Goal: Find specific page/section: Find specific page/section

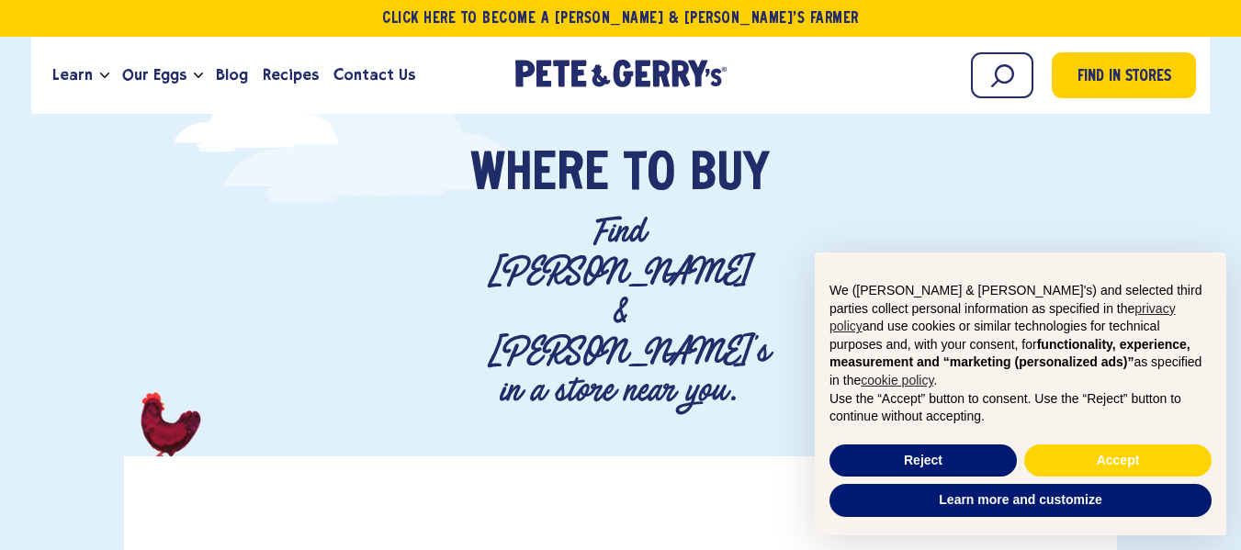
scroll to position [276, 0]
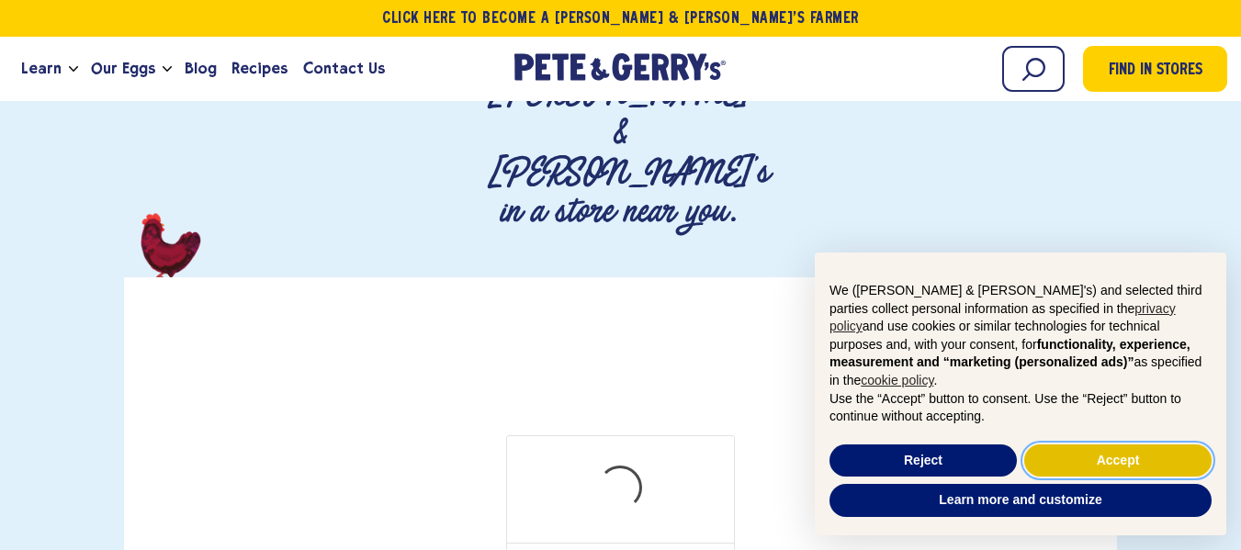
click at [1081, 457] on button "Accept" at bounding box center [1118, 461] width 187 height 33
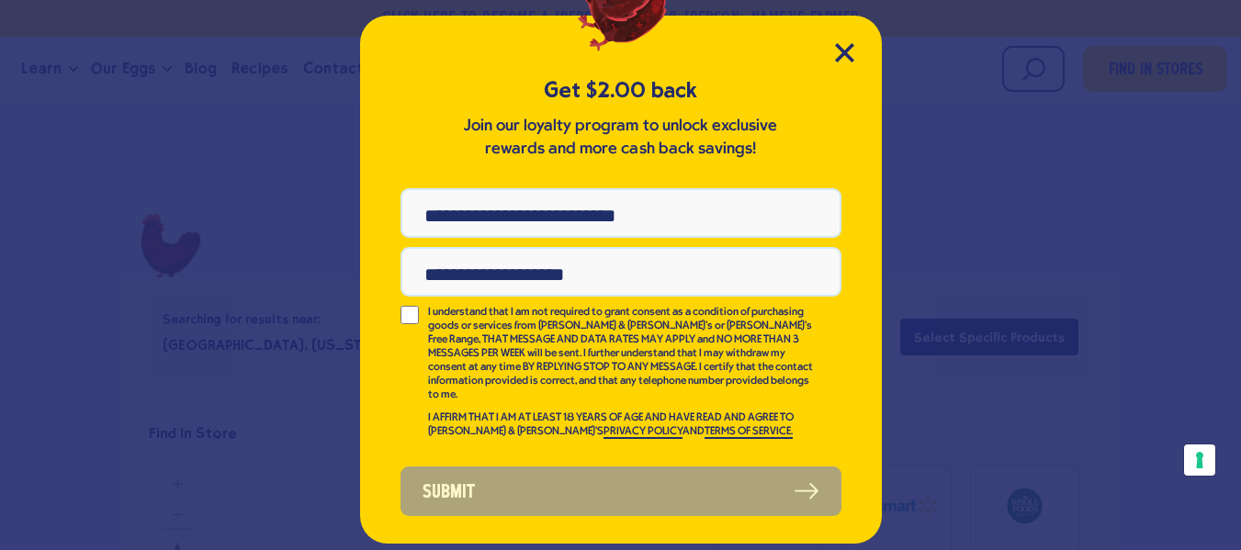
click at [679, 221] on input "Phone Number" at bounding box center [621, 213] width 441 height 50
type input "**********"
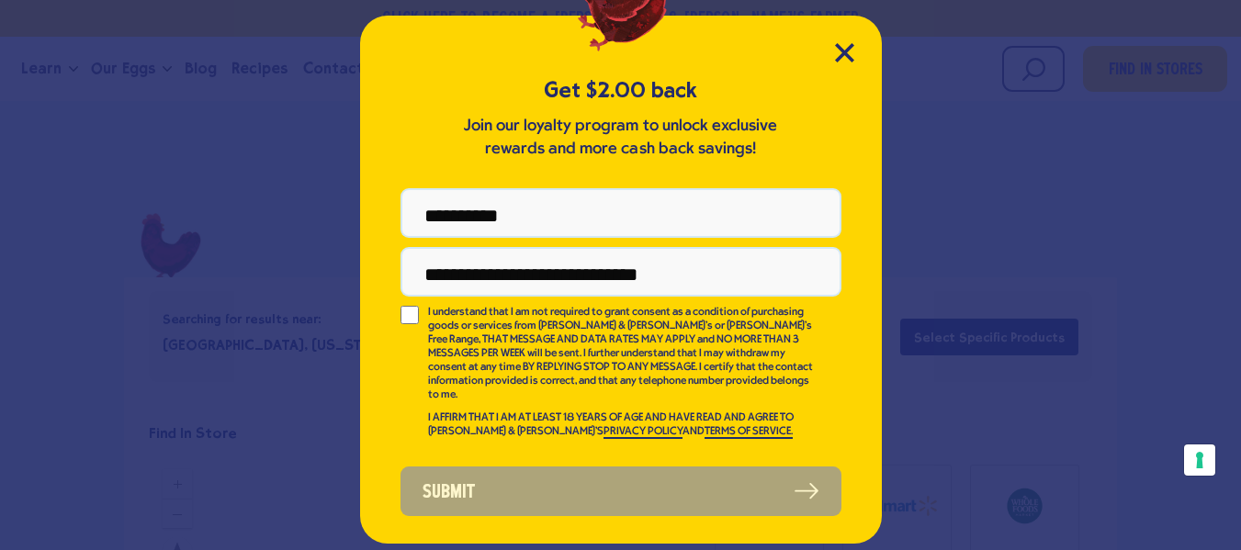
click at [397, 315] on div "**********" at bounding box center [621, 280] width 522 height 528
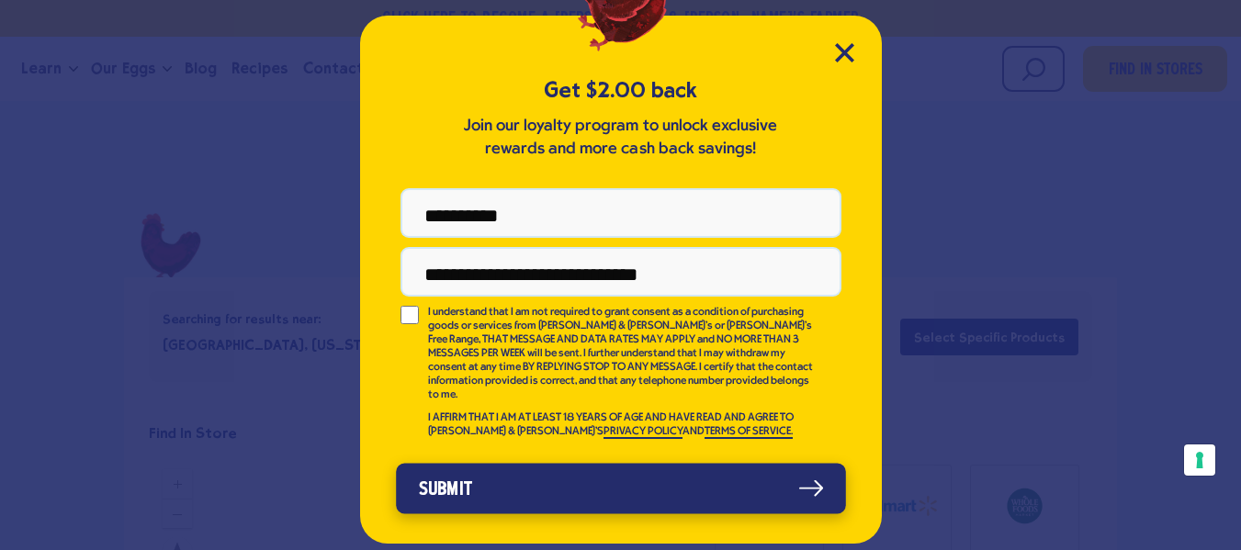
click at [477, 463] on button "Submit" at bounding box center [621, 488] width 450 height 51
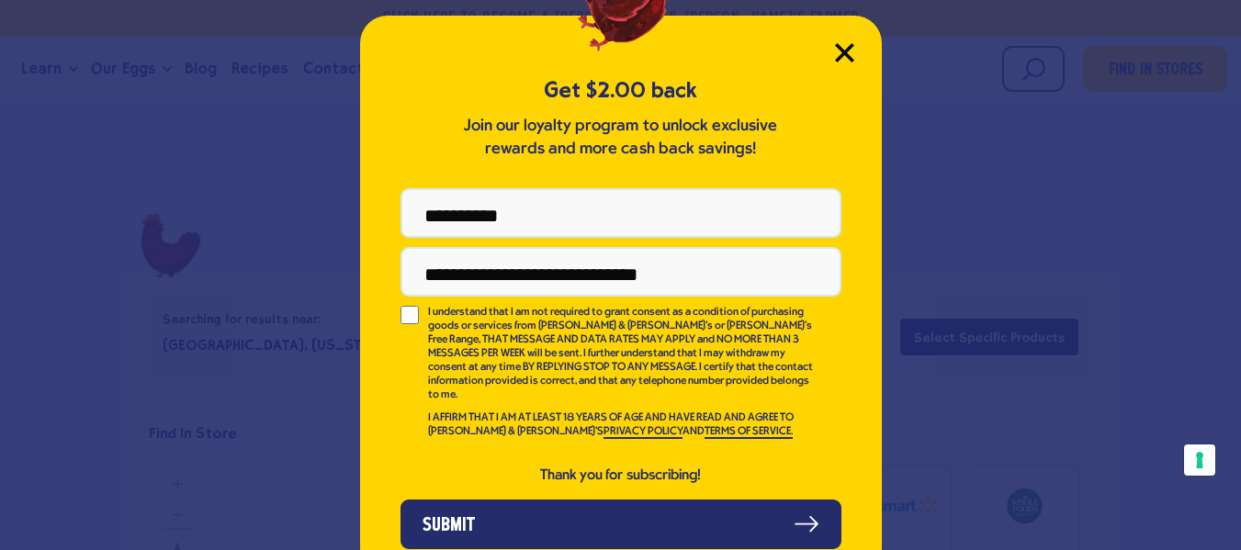
click at [835, 50] on icon "Close Modal" at bounding box center [844, 52] width 19 height 19
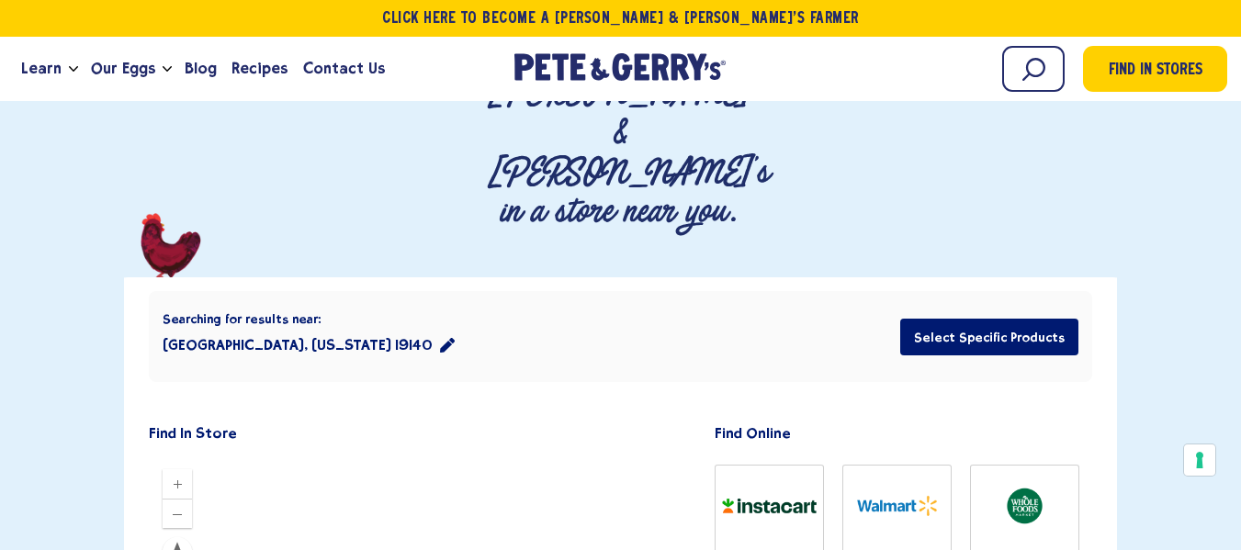
scroll to position [459, 0]
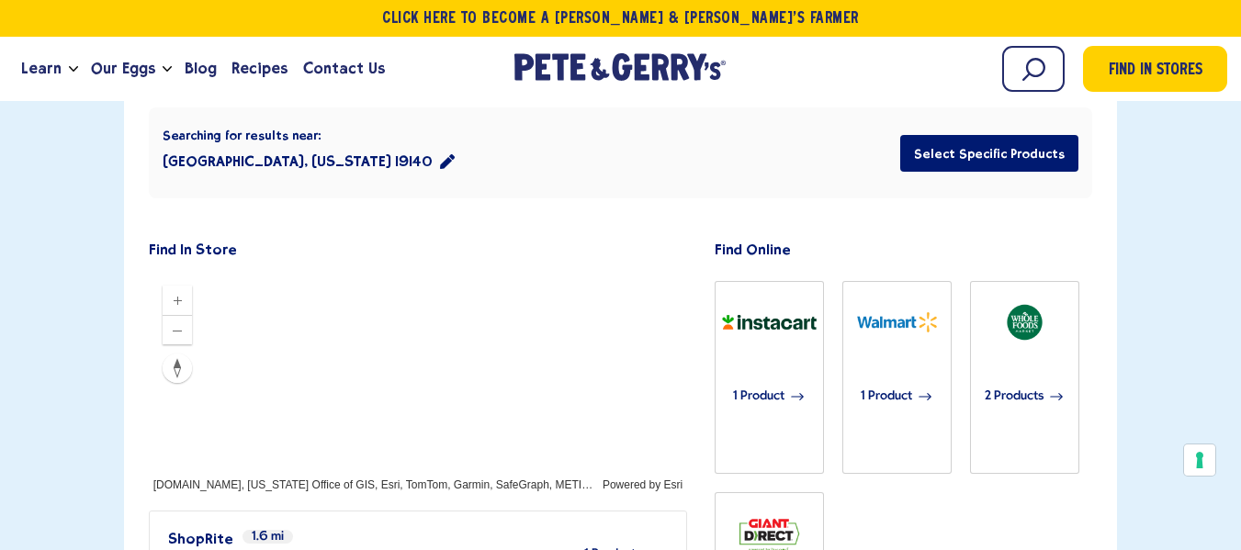
click at [503, 272] on div at bounding box center [418, 382] width 539 height 221
click at [481, 280] on div at bounding box center [418, 382] width 539 height 221
click at [447, 272] on div at bounding box center [418, 382] width 539 height 221
click at [458, 340] on div at bounding box center [418, 382] width 539 height 221
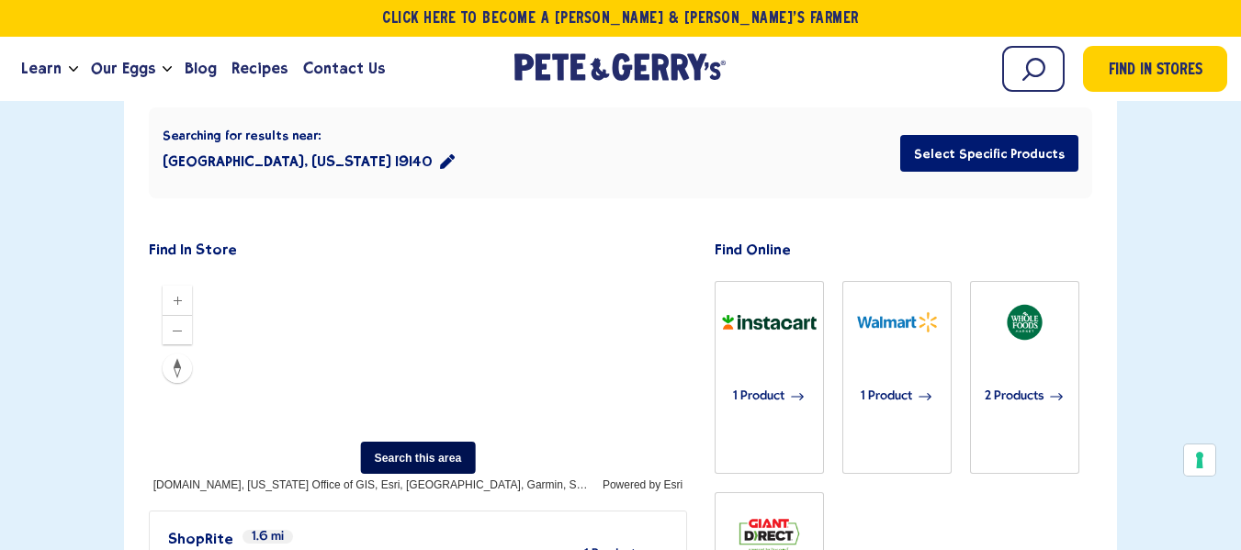
click at [447, 272] on div at bounding box center [418, 382] width 539 height 221
click at [438, 342] on div at bounding box center [418, 382] width 539 height 221
click at [431, 272] on div at bounding box center [418, 382] width 539 height 221
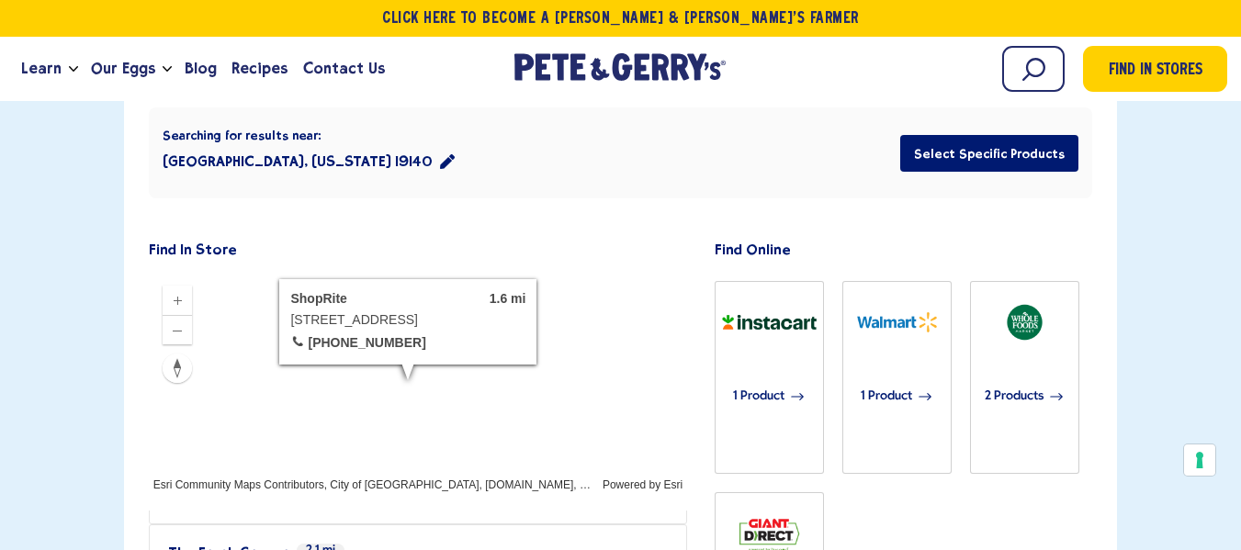
scroll to position [184, 0]
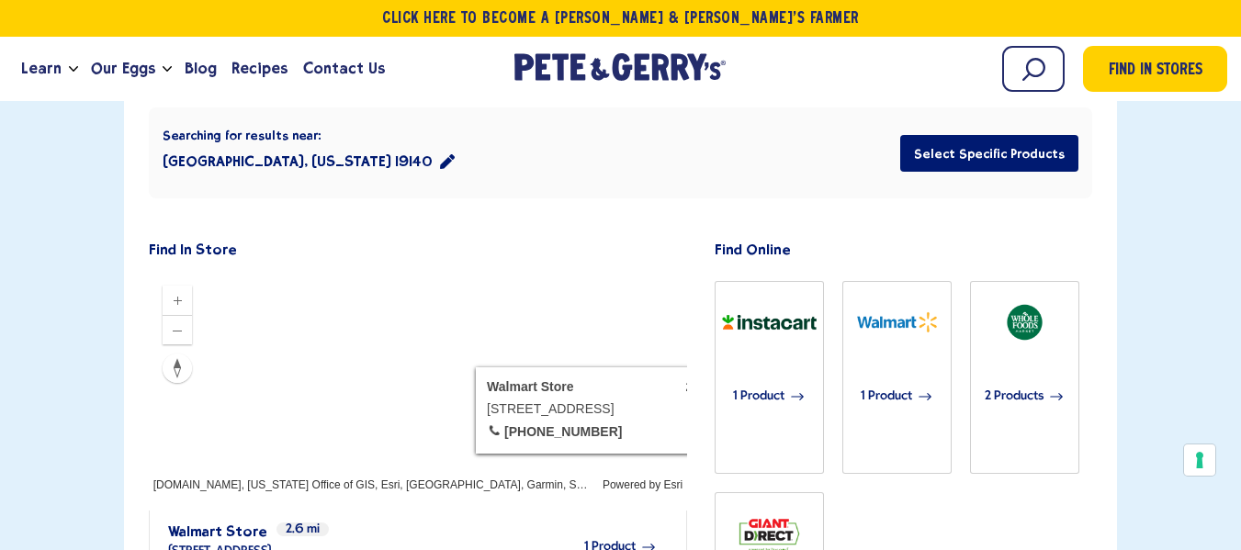
click at [688, 272] on div at bounding box center [418, 382] width 539 height 221
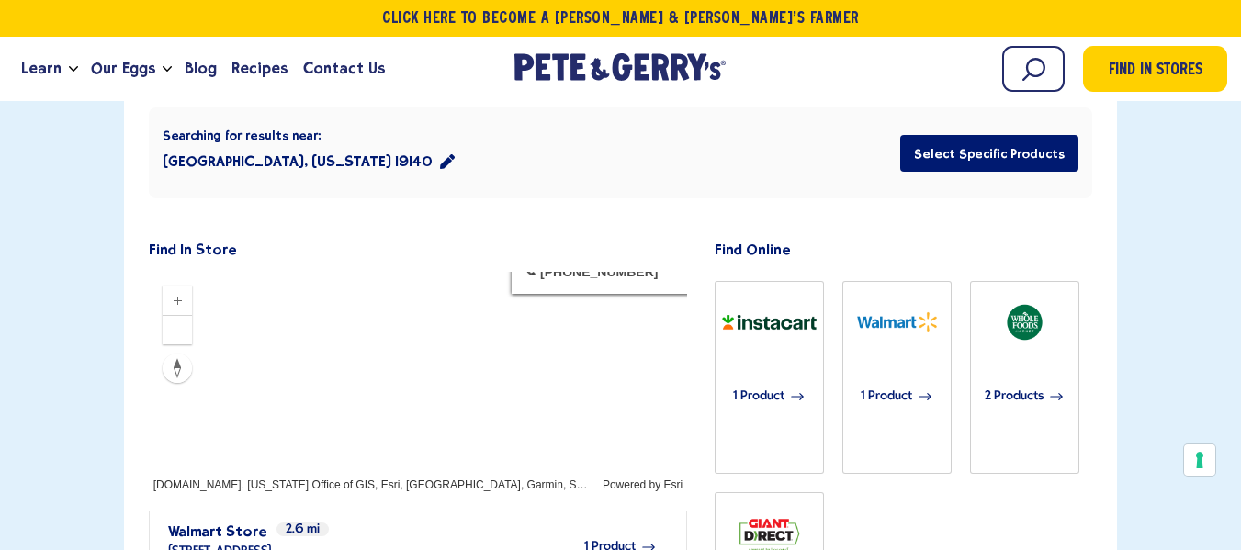
click at [527, 272] on div at bounding box center [418, 382] width 539 height 221
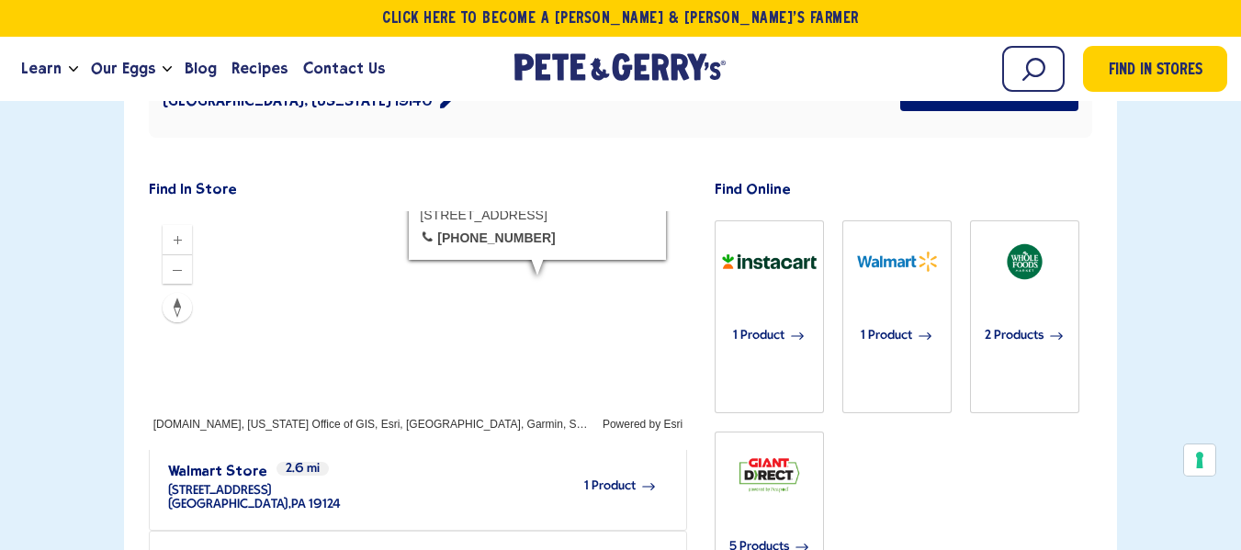
scroll to position [551, 0]
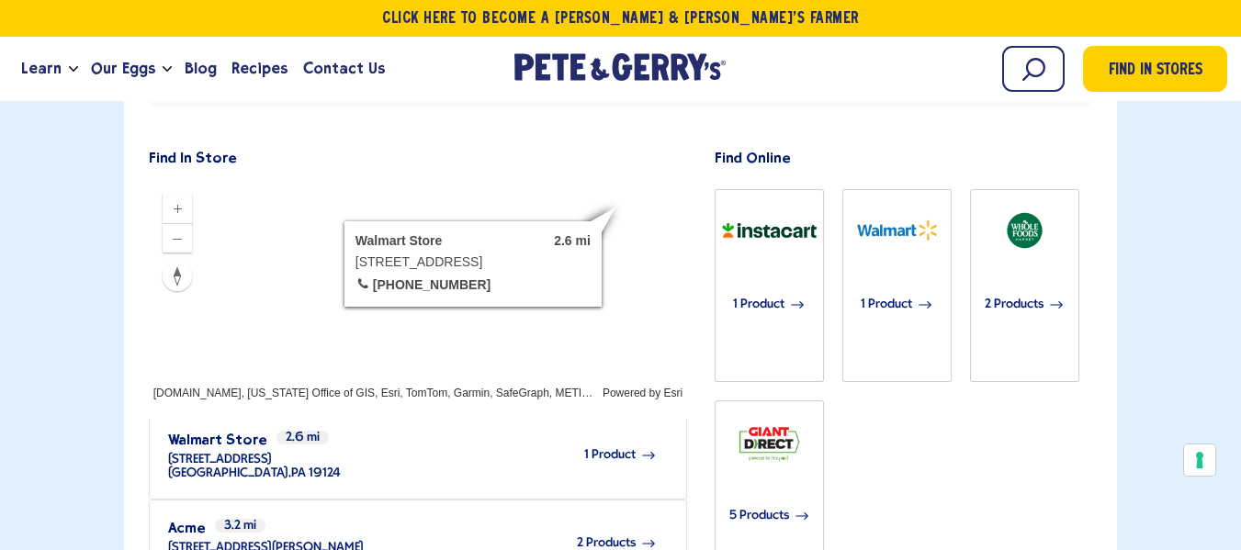
click at [520, 180] on div at bounding box center [418, 290] width 539 height 221
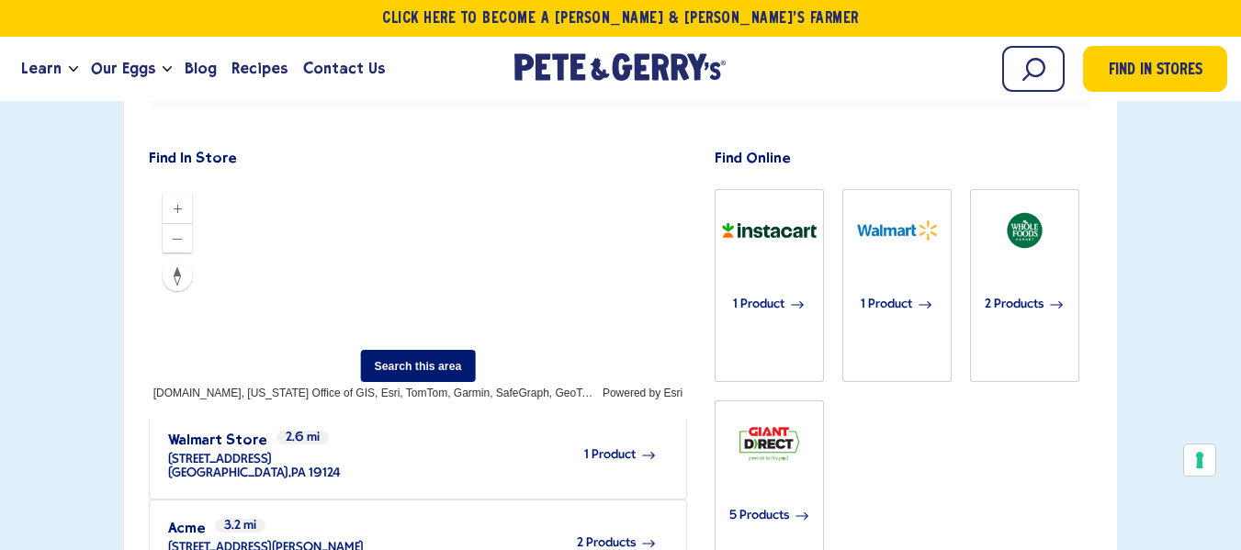
click at [473, 180] on div at bounding box center [418, 290] width 539 height 221
click at [466, 221] on div at bounding box center [418, 290] width 539 height 221
click at [450, 350] on button "Search this area" at bounding box center [418, 366] width 115 height 32
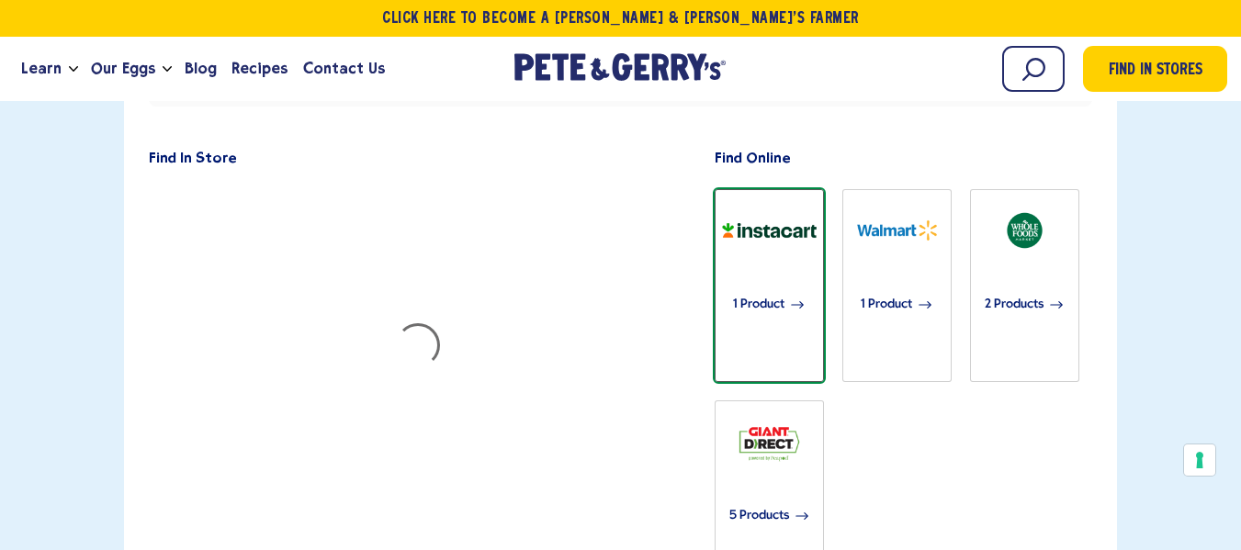
click at [755, 285] on span "1 Product" at bounding box center [758, 305] width 51 height 40
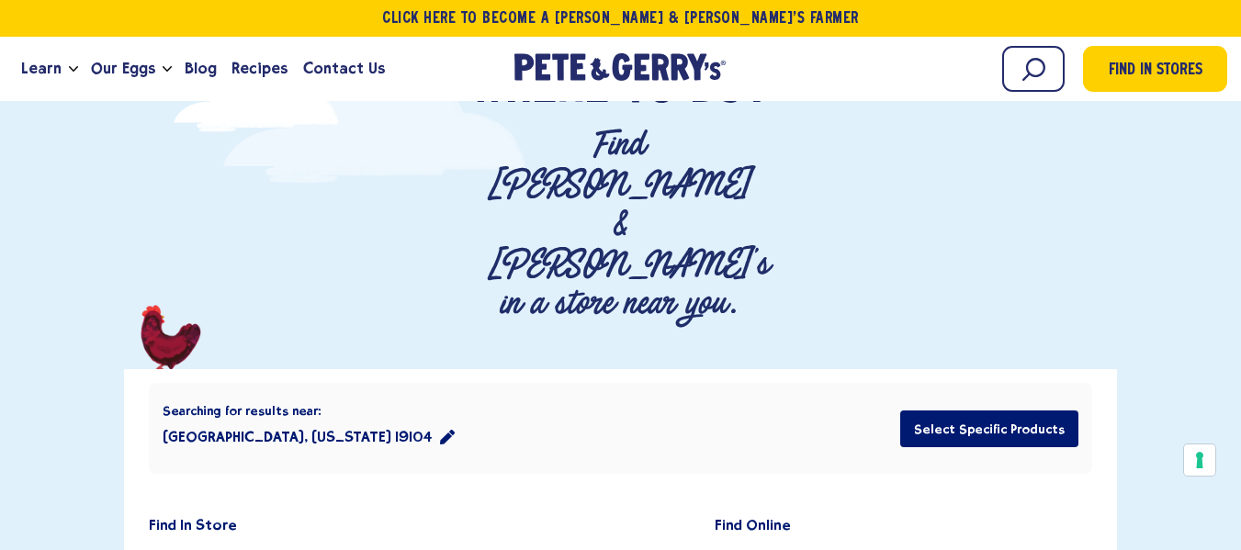
scroll to position [459, 0]
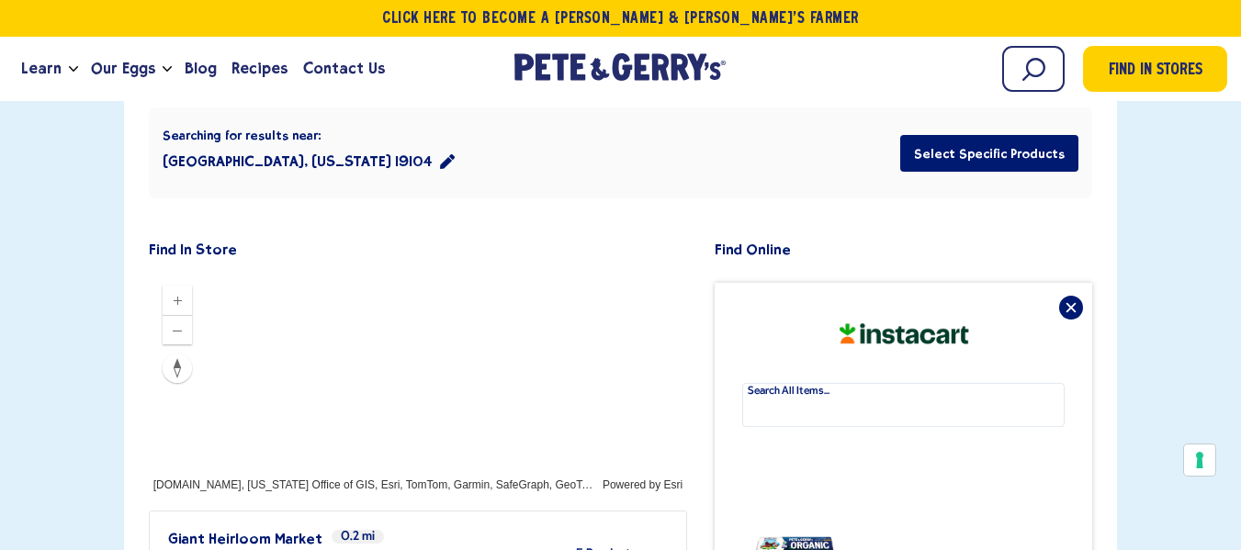
click at [398, 272] on div at bounding box center [418, 382] width 539 height 221
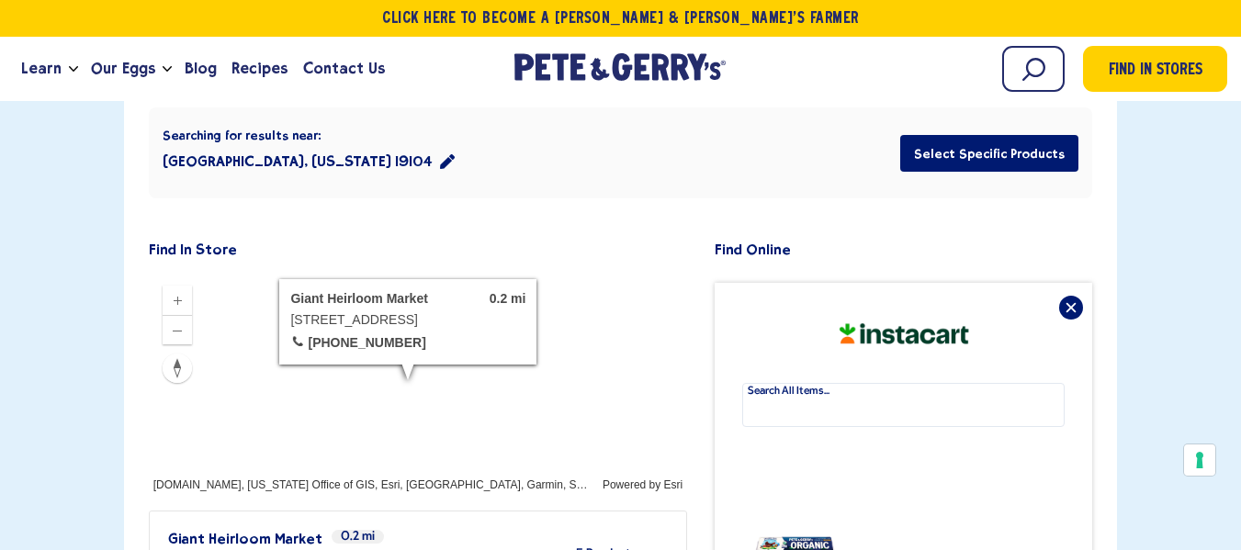
click at [578, 548] on span "5 Products" at bounding box center [606, 555] width 60 height 14
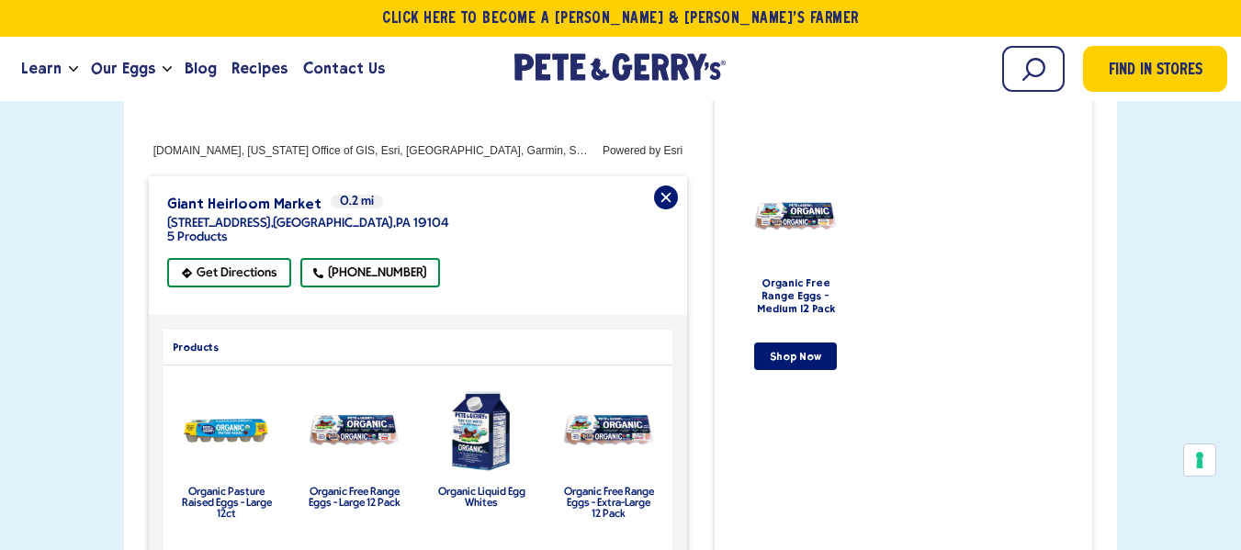
scroll to position [827, 0]
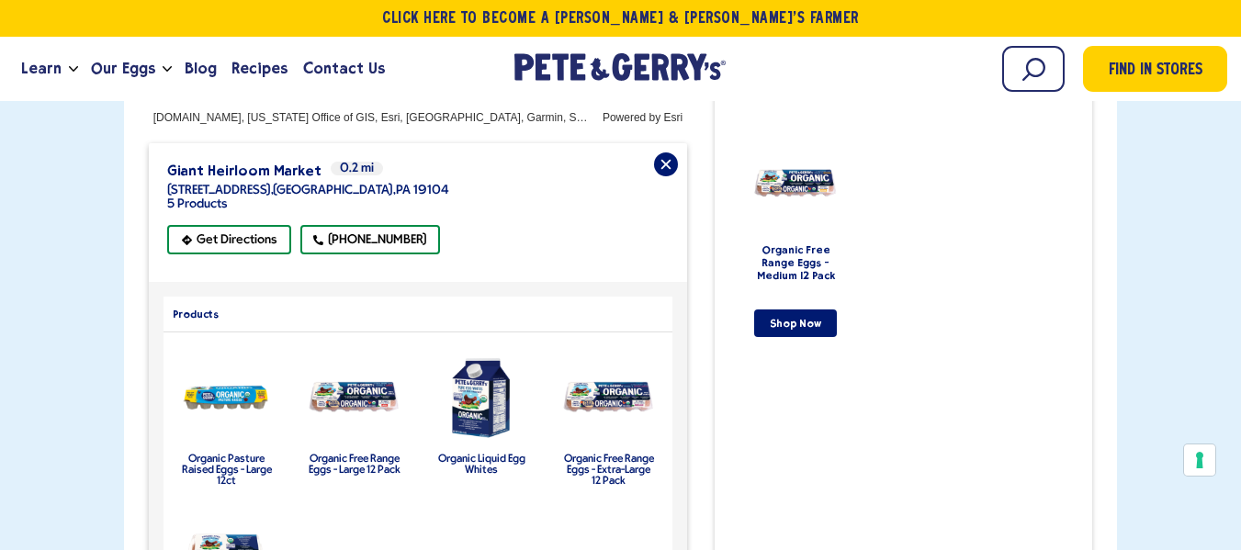
click at [352, 454] on label "Organic Free Range Eggs - Large 12 Pack" at bounding box center [355, 465] width 92 height 22
click at [354, 379] on img "product" at bounding box center [354, 397] width 96 height 37
click at [360, 454] on label "Organic Free Range Eggs - Large 12 Pack" at bounding box center [355, 465] width 92 height 22
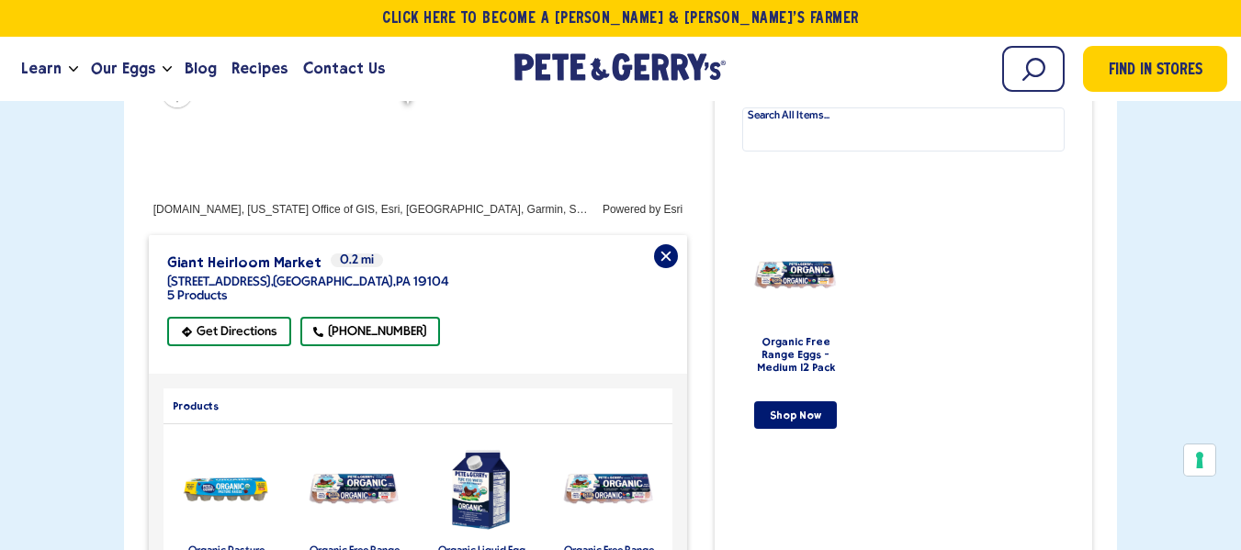
scroll to position [459, 0]
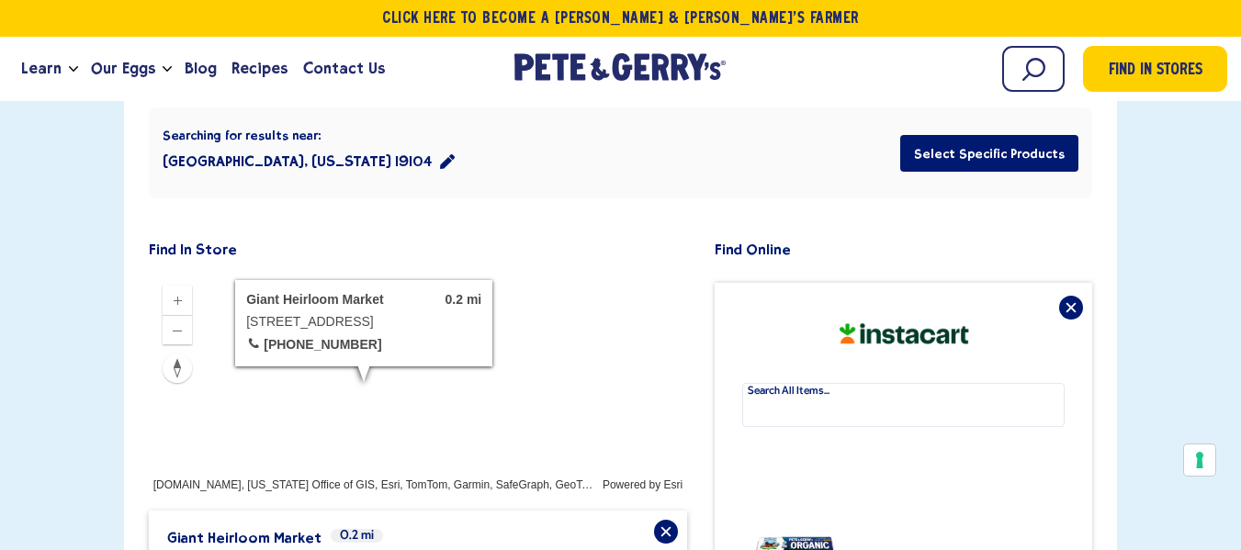
click at [306, 529] on h3 "Giant Heirloom Market" at bounding box center [244, 537] width 154 height 17
